Goal: Information Seeking & Learning: Learn about a topic

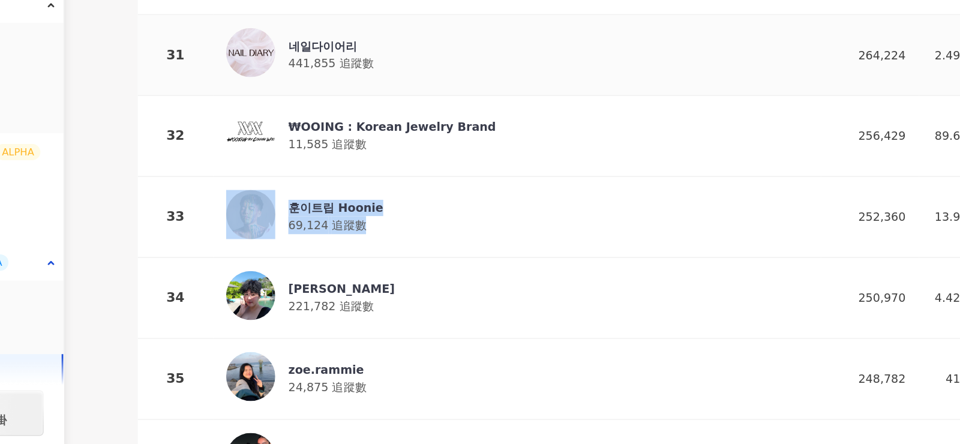
scroll to position [37, 0]
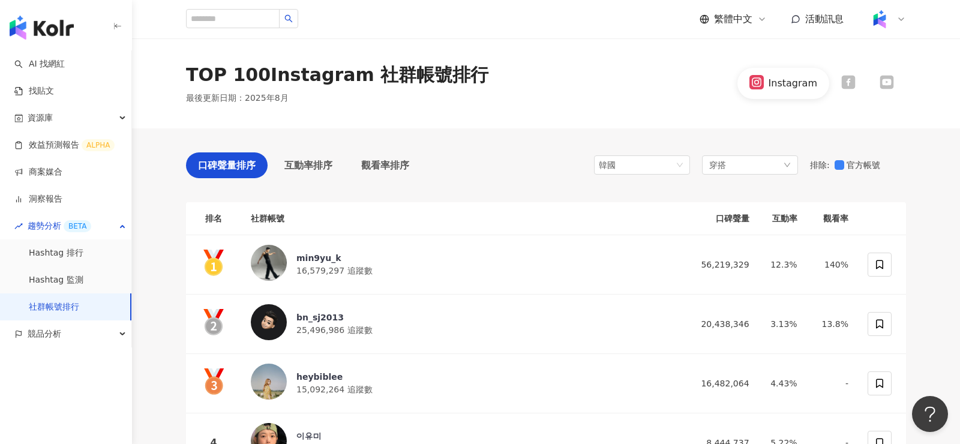
click at [368, 40] on div "TOP 100 Instagram 社群帳號排行 最後更新日期 ： 2025年8月 Instagram" at bounding box center [546, 83] width 828 height 90
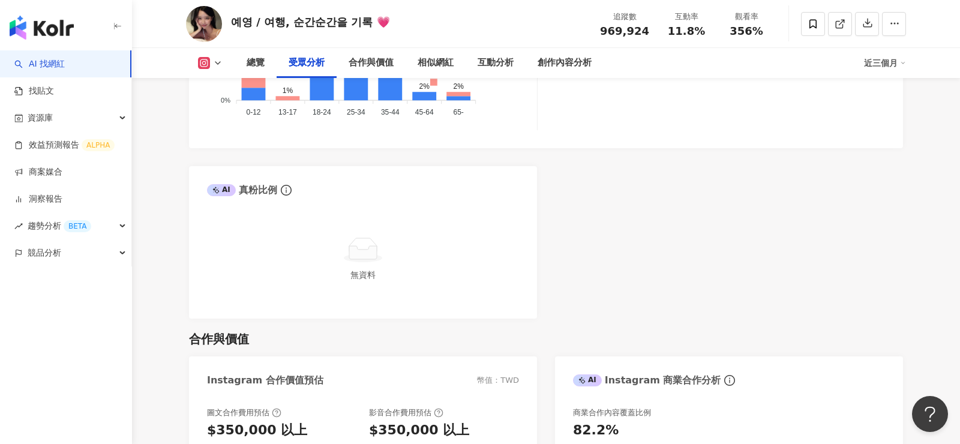
scroll to position [1290, 0]
